Goal: Navigation & Orientation: Find specific page/section

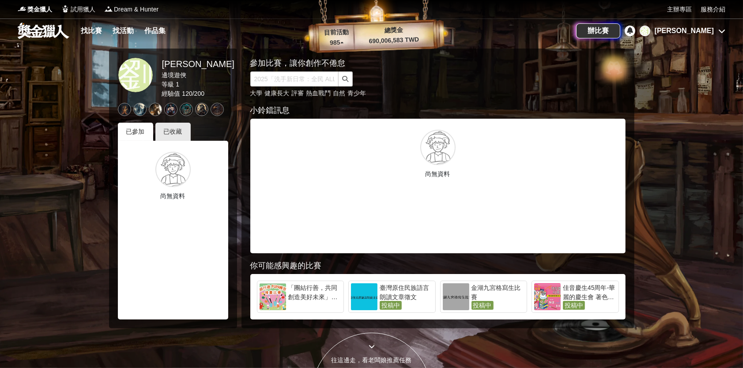
click at [701, 27] on div "[PERSON_NAME]" at bounding box center [684, 31] width 59 height 11
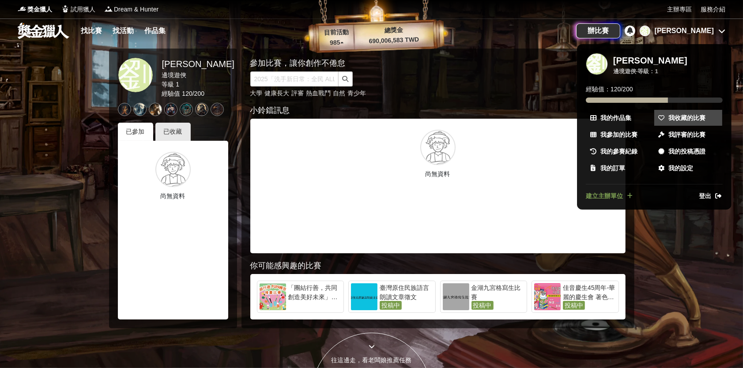
click at [673, 117] on span "我收藏的比賽" at bounding box center [687, 118] width 37 height 9
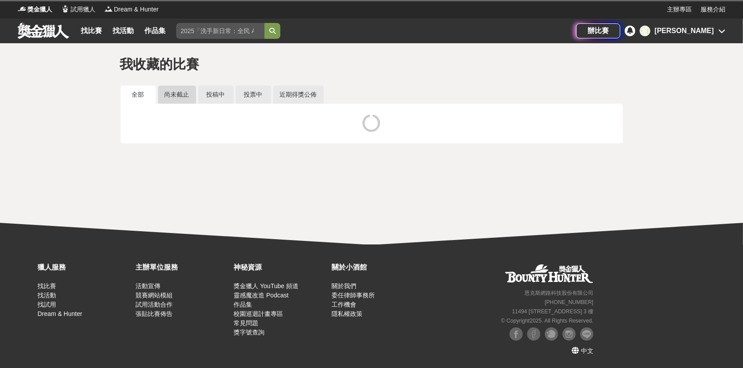
click at [194, 97] on link "尚未截止" at bounding box center [177, 95] width 38 height 18
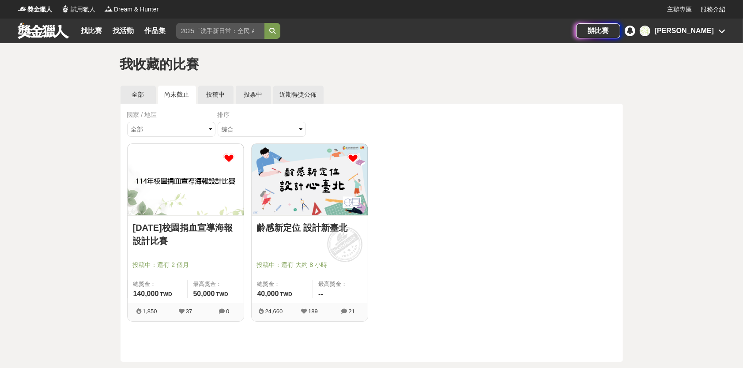
click at [293, 227] on link "齡感新定位 設計新臺北" at bounding box center [310, 227] width 106 height 13
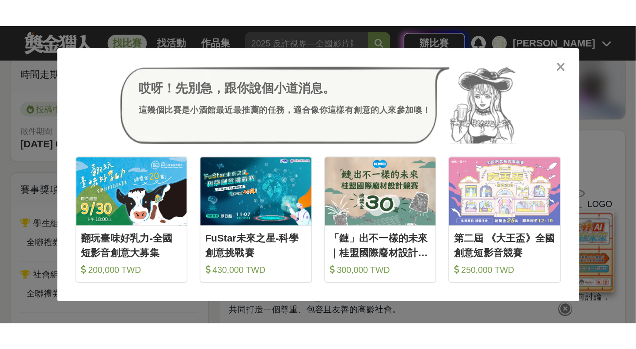
scroll to position [220, 0]
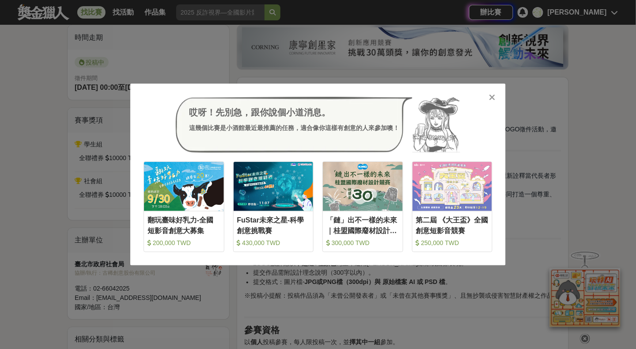
click at [492, 95] on icon at bounding box center [492, 97] width 7 height 9
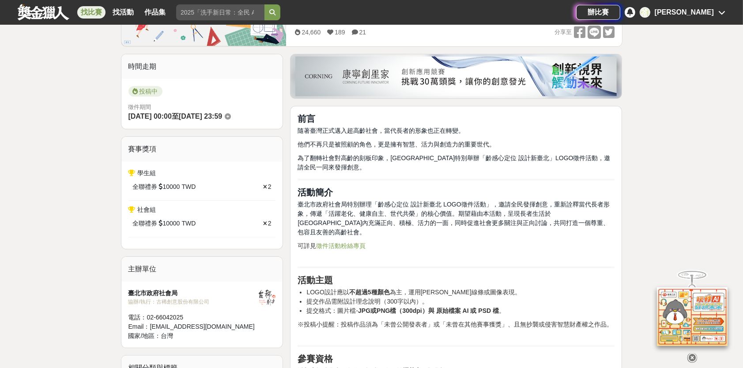
scroll to position [133, 0]
